Goal: Transaction & Acquisition: Purchase product/service

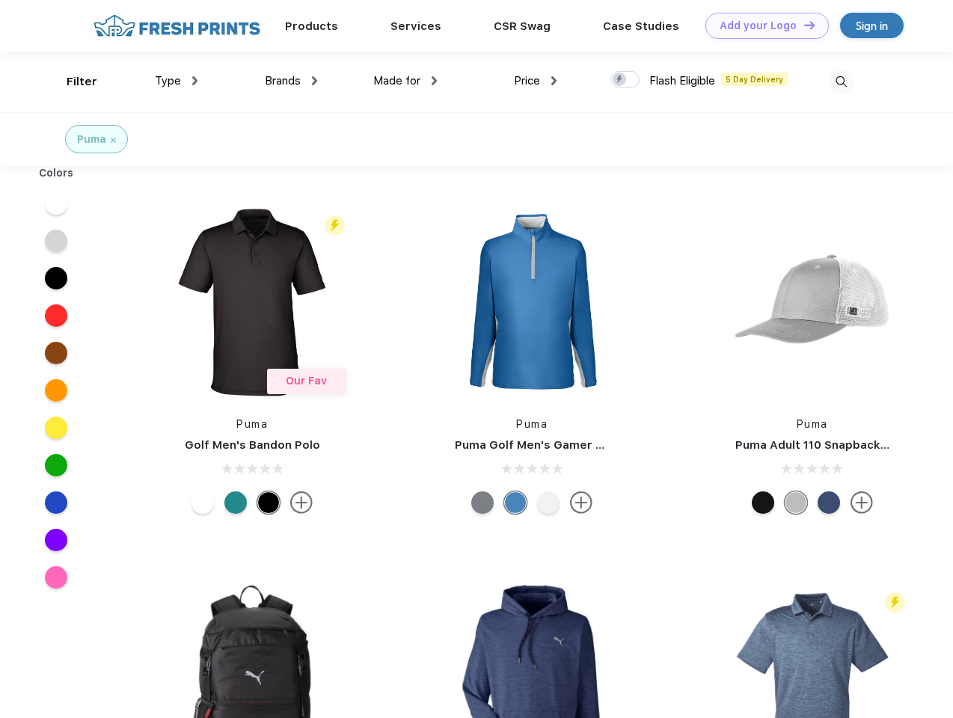
click at [761, 25] on link "Add your Logo Design Tool" at bounding box center [766, 26] width 123 height 26
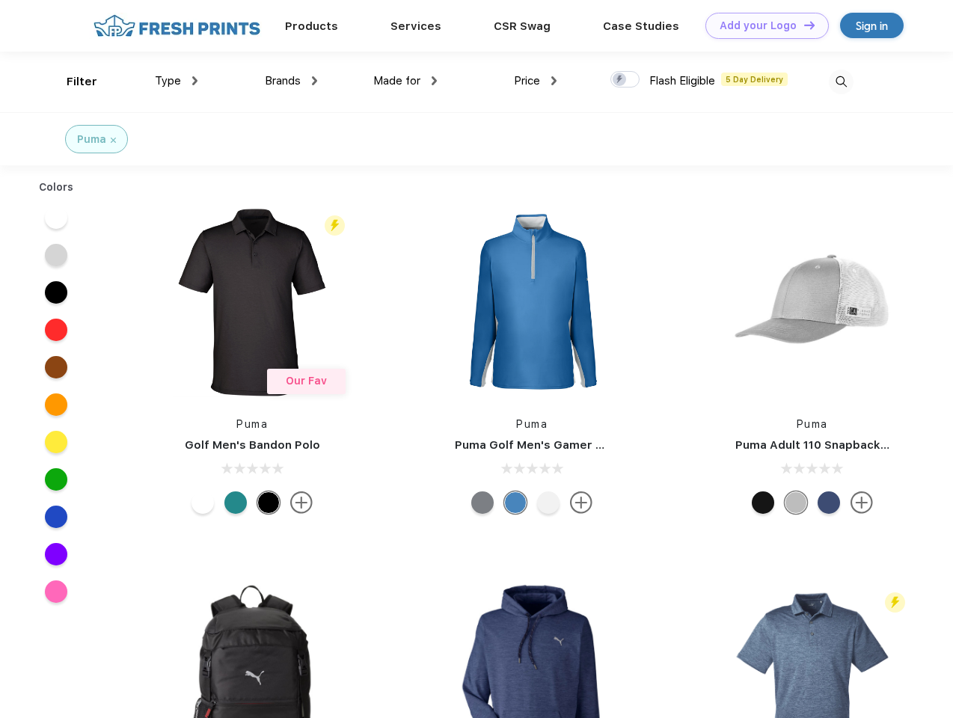
click at [0, 0] on div "Design Tool" at bounding box center [0, 0] width 0 height 0
click at [802, 25] on link "Add your Logo Design Tool" at bounding box center [766, 26] width 123 height 26
click at [72, 82] on div "Filter" at bounding box center [82, 81] width 31 height 17
click at [176, 81] on span "Type" at bounding box center [168, 80] width 26 height 13
click at [291, 81] on span "Brands" at bounding box center [283, 80] width 36 height 13
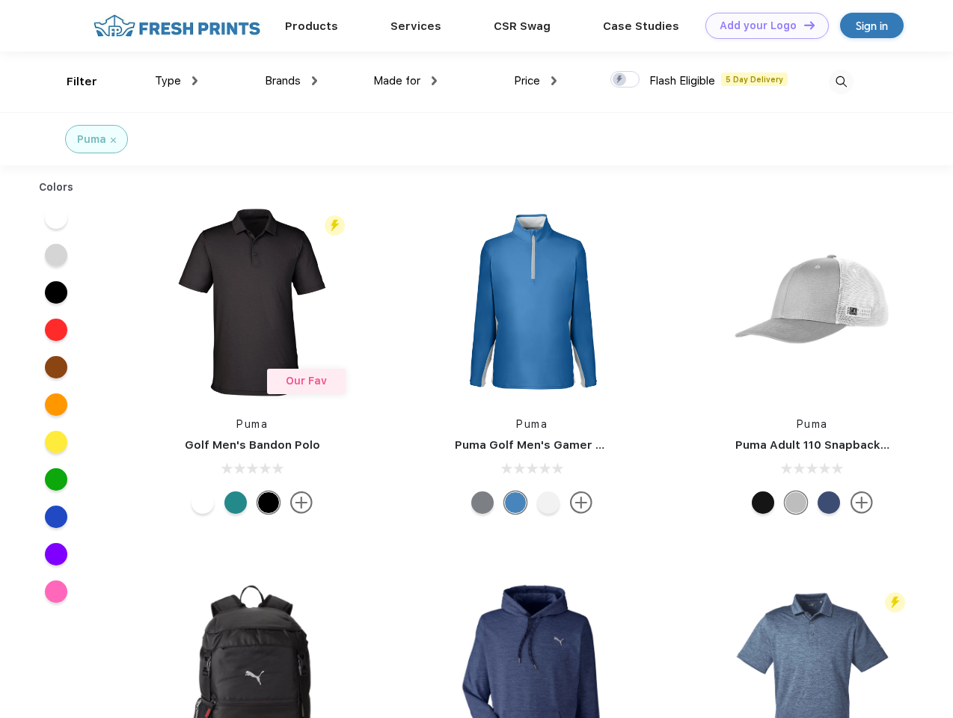
click at [405, 81] on span "Made for" at bounding box center [396, 80] width 47 height 13
click at [535, 81] on span "Price" at bounding box center [527, 80] width 26 height 13
click at [625, 80] on div at bounding box center [624, 79] width 29 height 16
click at [620, 80] on input "checkbox" at bounding box center [615, 75] width 10 height 10
click at [841, 82] on img at bounding box center [841, 82] width 25 height 25
